Goal: Task Accomplishment & Management: Use online tool/utility

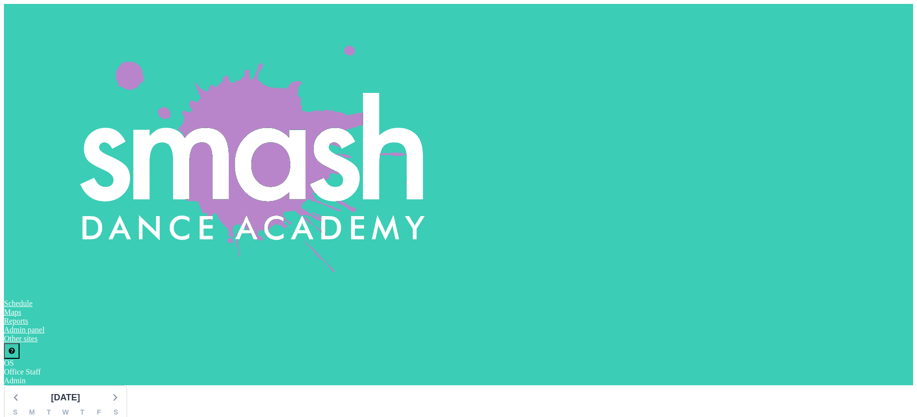
scroll to position [0, 1064]
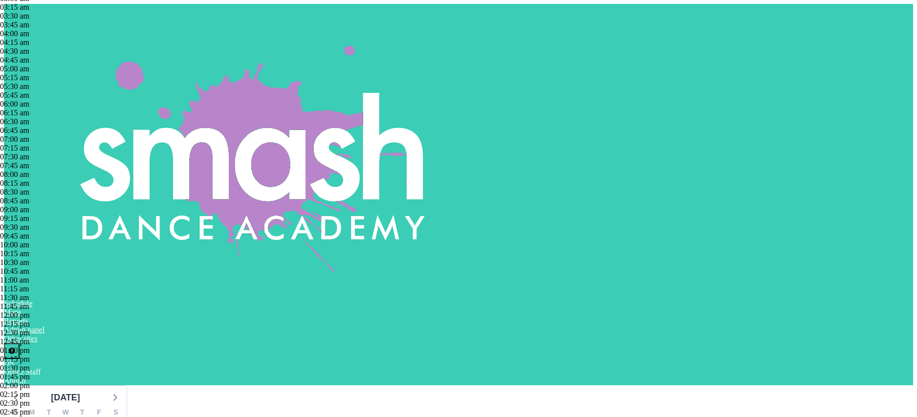
scroll to position [1113, 0]
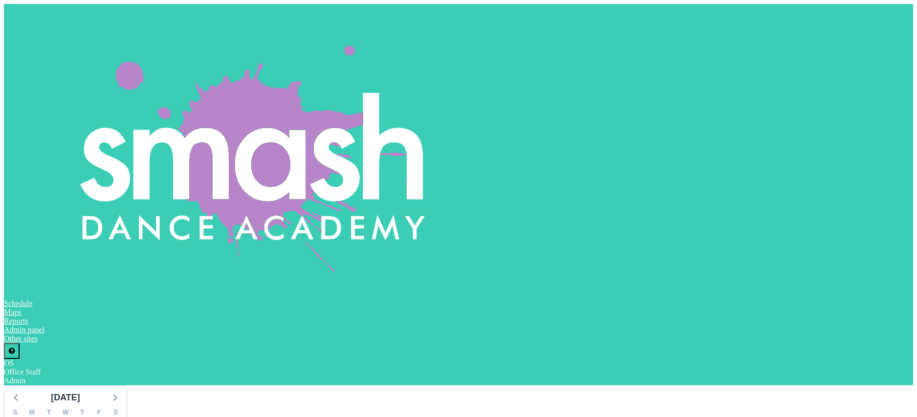
drag, startPoint x: 541, startPoint y: 240, endPoint x: 546, endPoint y: 233, distance: 9.5
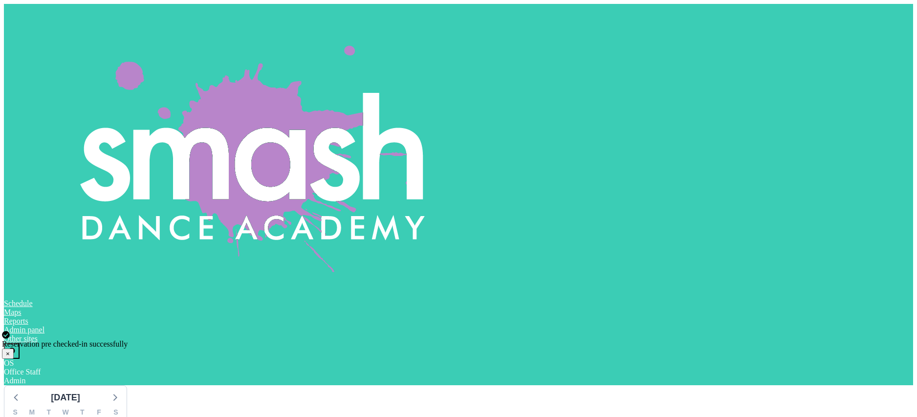
drag, startPoint x: 536, startPoint y: 240, endPoint x: 549, endPoint y: 249, distance: 15.2
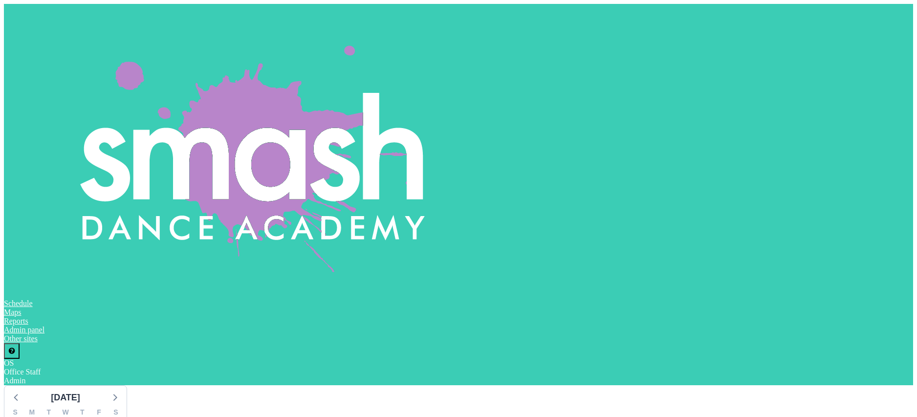
drag, startPoint x: 540, startPoint y: 241, endPoint x: 642, endPoint y: 248, distance: 101.9
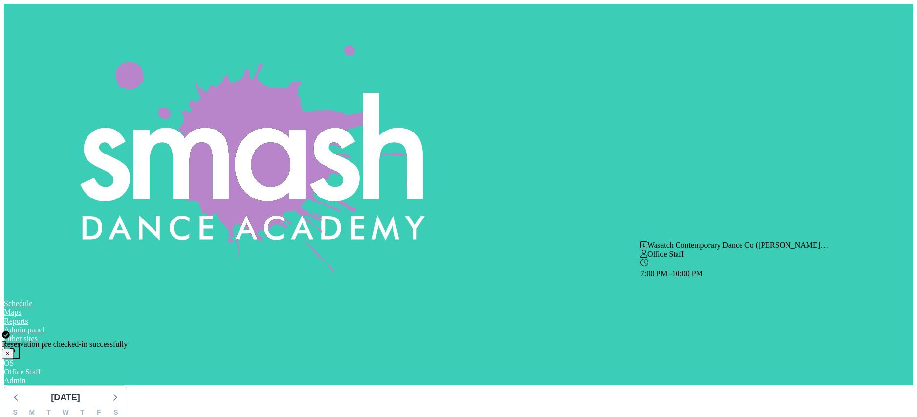
scroll to position [0, 1294]
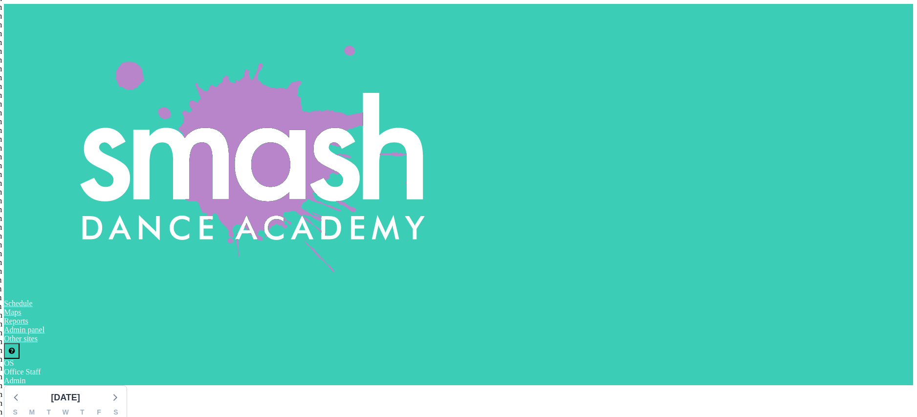
scroll to position [1508, 0]
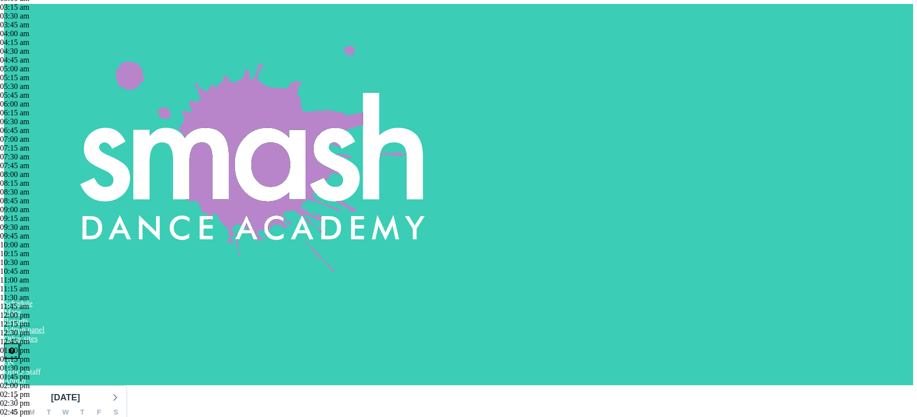
scroll to position [1322, 0]
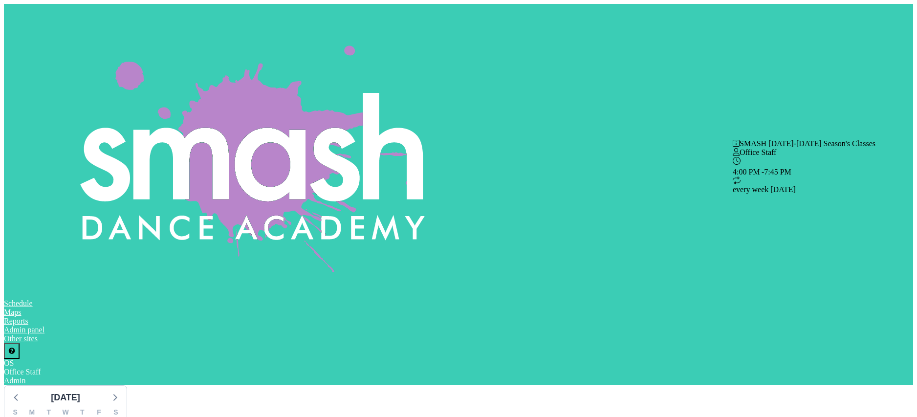
scroll to position [0, 1232]
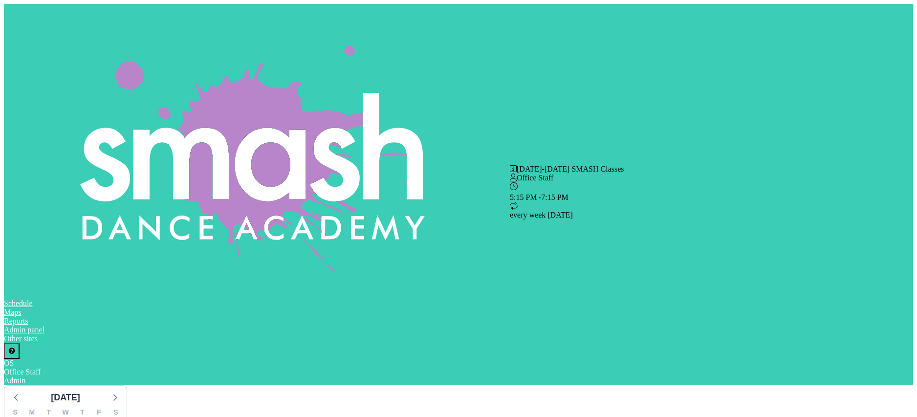
drag, startPoint x: 538, startPoint y: 231, endPoint x: 538, endPoint y: 226, distance: 4.9
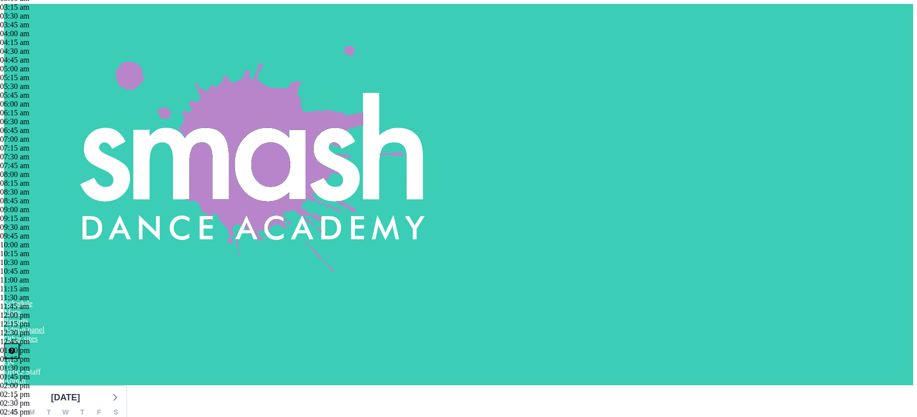
scroll to position [1131, 0]
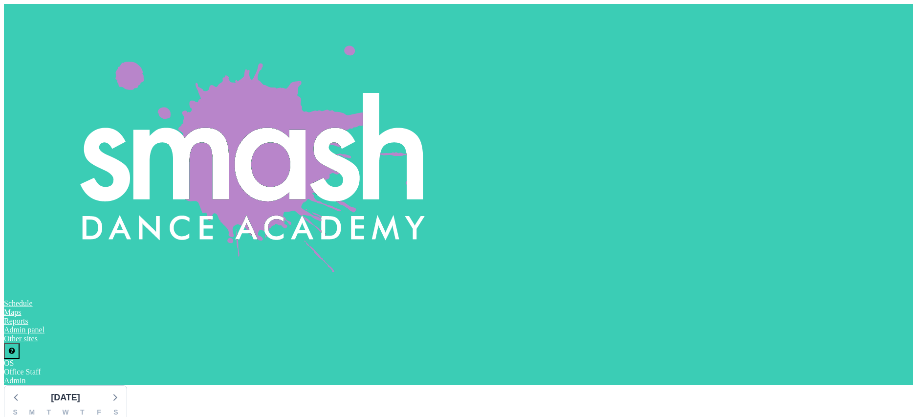
scroll to position [0, 1072]
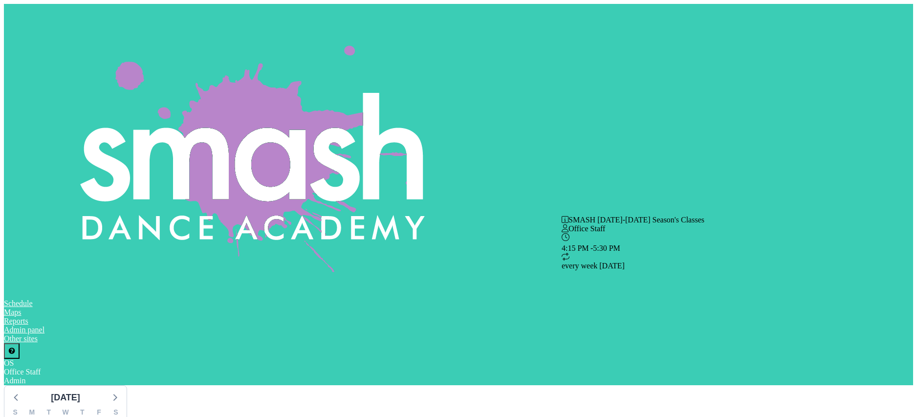
drag, startPoint x: 547, startPoint y: 237, endPoint x: 572, endPoint y: 236, distance: 24.9
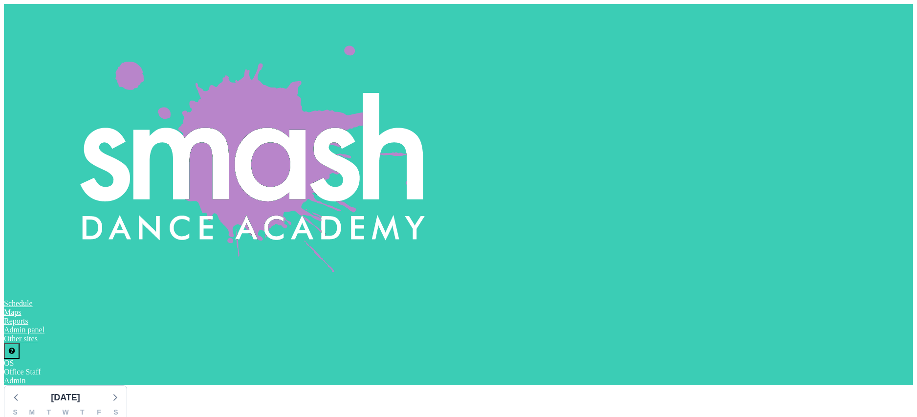
drag, startPoint x: 540, startPoint y: 240, endPoint x: 548, endPoint y: 244, distance: 9.6
